Goal: Find specific page/section: Find specific page/section

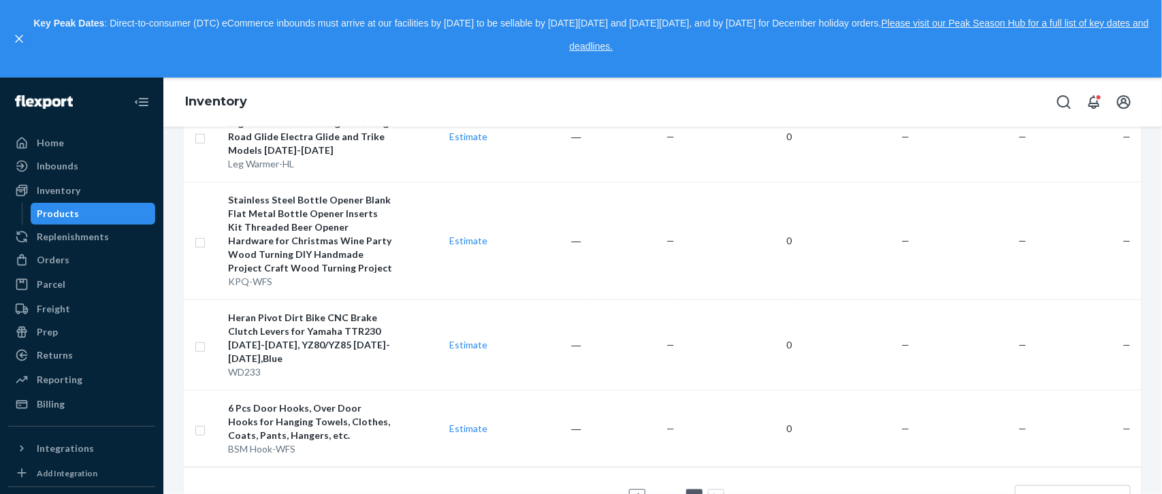
scroll to position [464, 0]
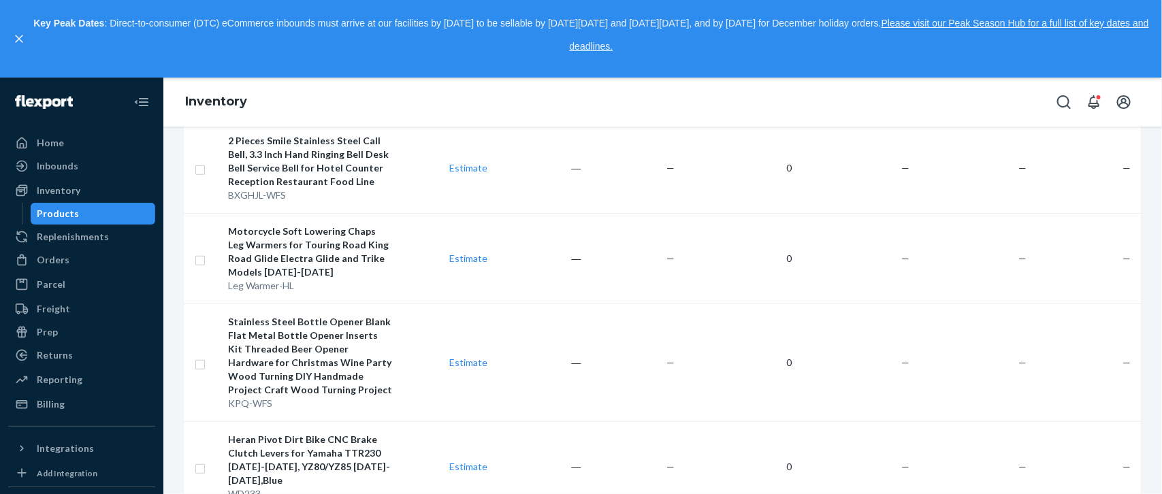
click at [650, 436] on tbody "100 Pieces Air Fryer Parchment Paper Liners， Non-Stick Disposable Air Fryer Lin…" at bounding box center [663, 303] width 958 height 571
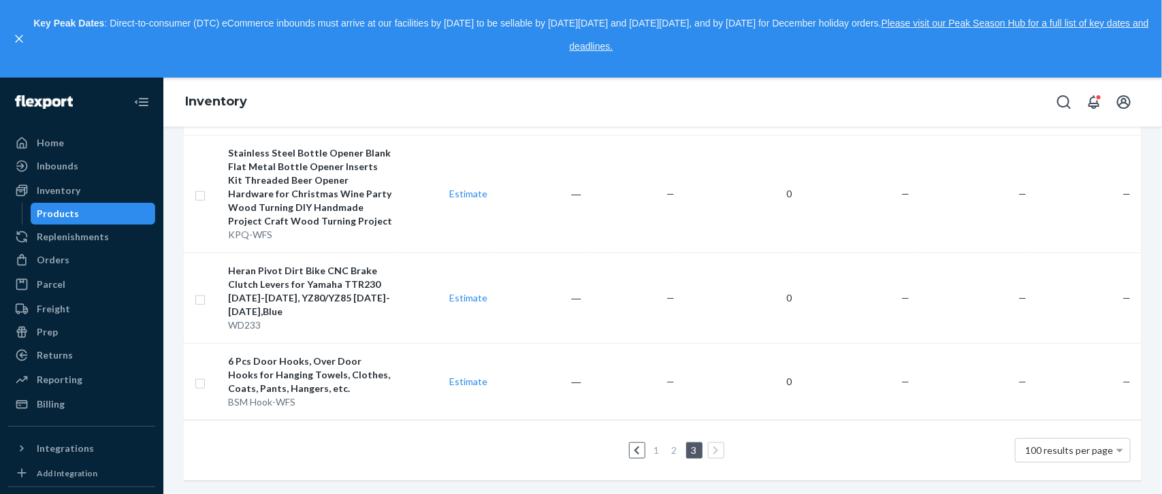
click at [652, 445] on link "1" at bounding box center [657, 451] width 11 height 12
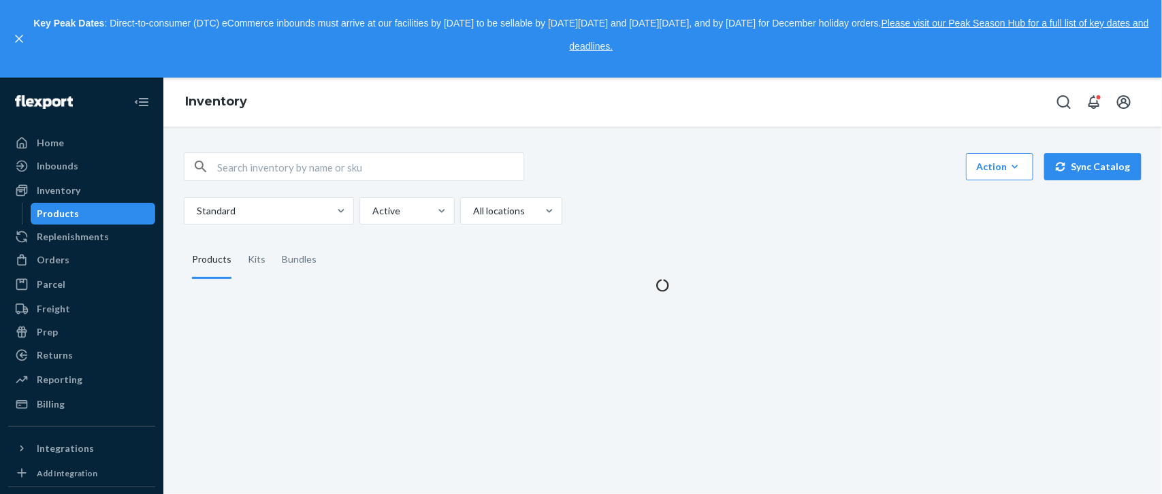
scroll to position [0, 0]
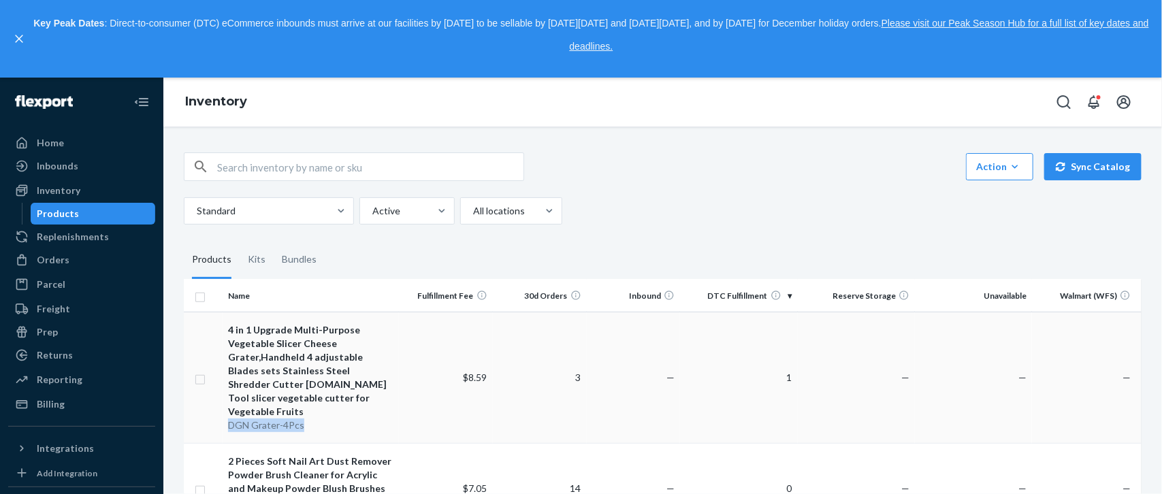
drag, startPoint x: 225, startPoint y: 413, endPoint x: 306, endPoint y: 413, distance: 81.0
click at [306, 413] on td "4 in 1 Upgrade Multi-Purpose Vegetable Slicer Cheese Grater,Handheld 4 adjustab…" at bounding box center [311, 377] width 176 height 131
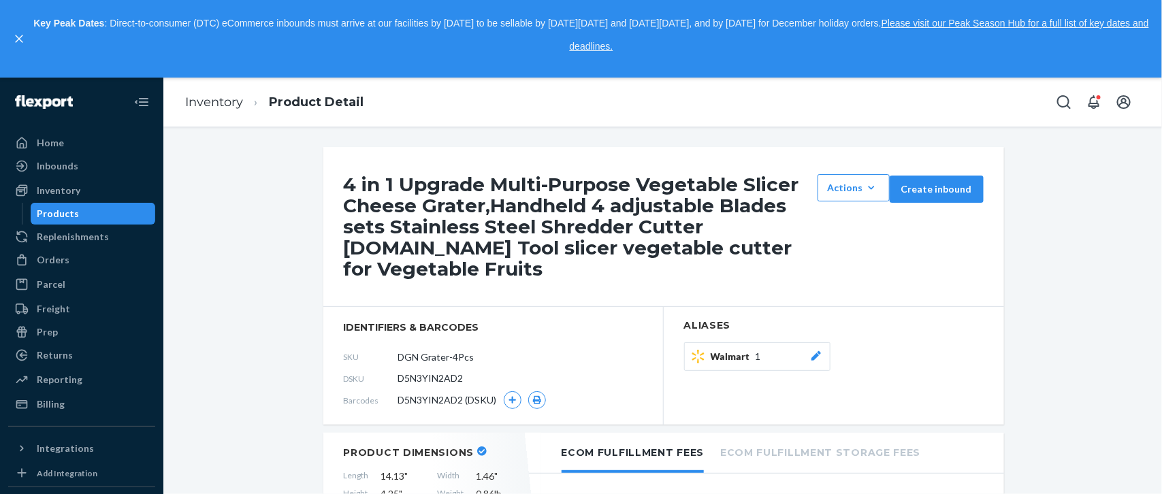
click at [213, 101] on link "Inventory" at bounding box center [214, 102] width 58 height 15
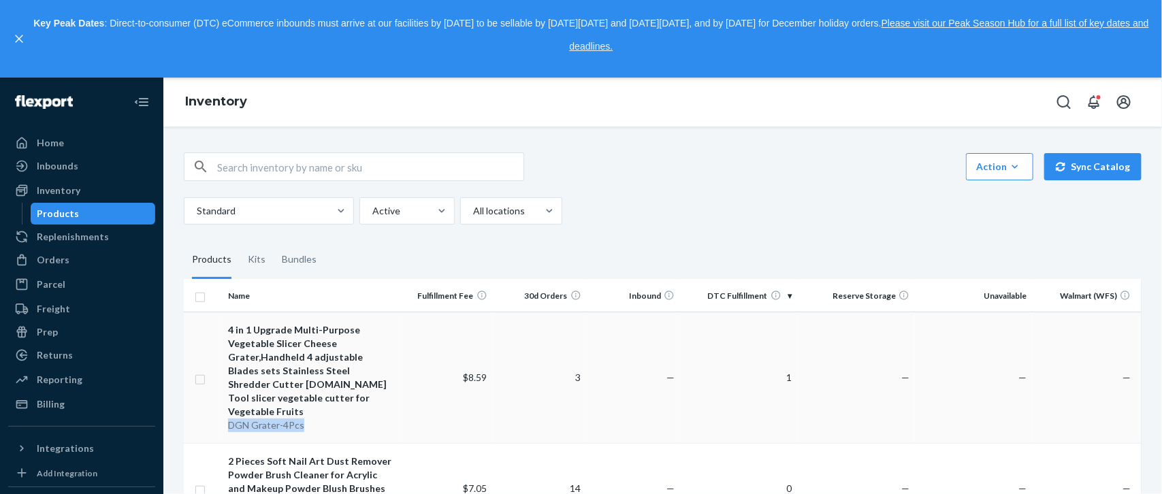
copy div "DGN Grater-4Pcs"
drag, startPoint x: 229, startPoint y: 417, endPoint x: 307, endPoint y: 423, distance: 77.9
click at [307, 423] on td "4 in 1 Upgrade Multi-Purpose Vegetable Slicer Cheese Grater,Handheld 4 adjustab…" at bounding box center [311, 377] width 176 height 131
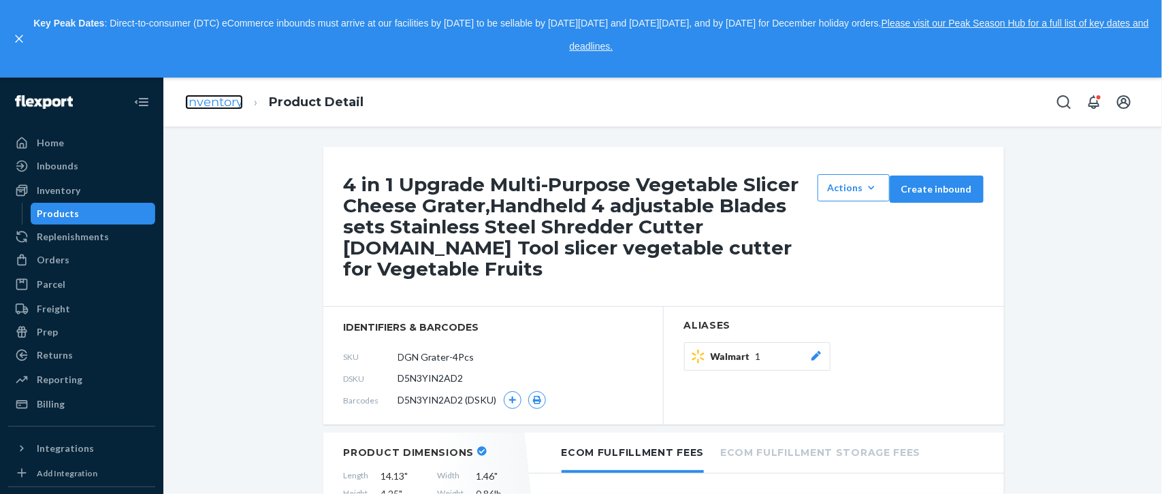
click at [223, 106] on link "Inventory" at bounding box center [214, 102] width 58 height 15
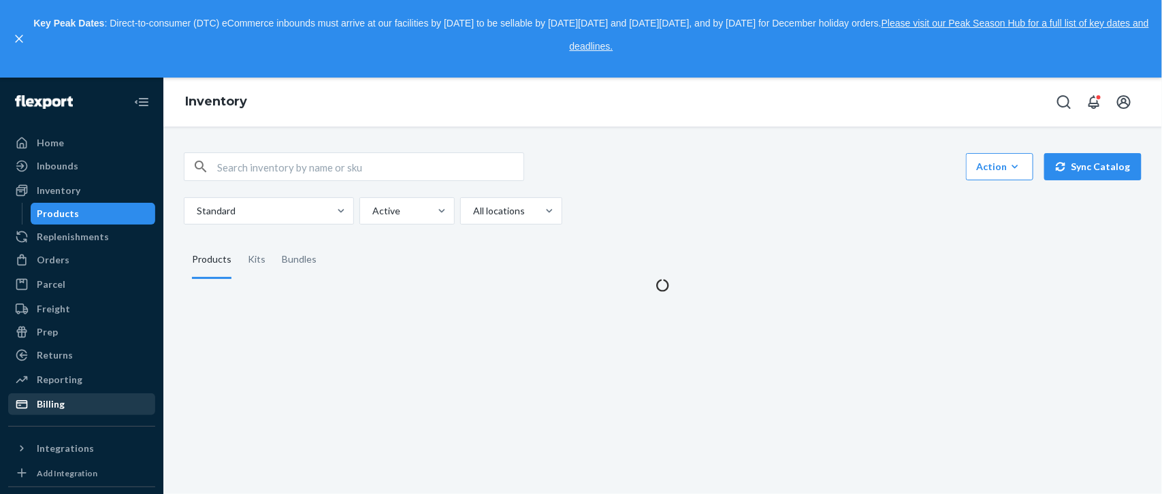
click at [65, 400] on div "Billing" at bounding box center [82, 404] width 144 height 19
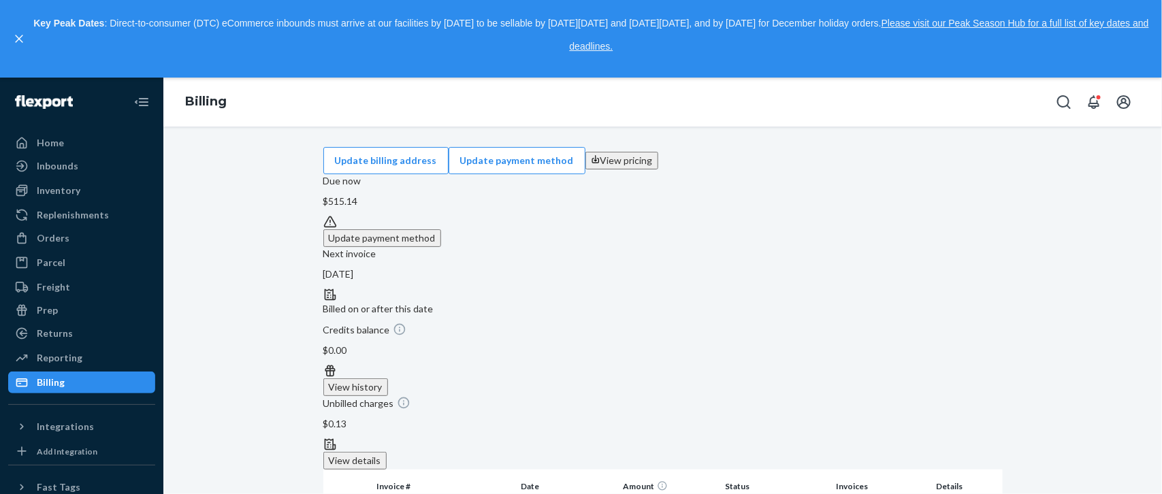
click at [338, 148] on div "Update billing address Update payment method View pricing" at bounding box center [663, 160] width 680 height 27
